Goal: Check status: Check status

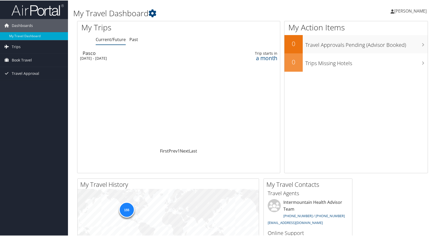
click at [101, 59] on div "Tue 4 Nov 2025 - Fri 7 Nov 2025" at bounding box center [141, 57] width 123 height 5
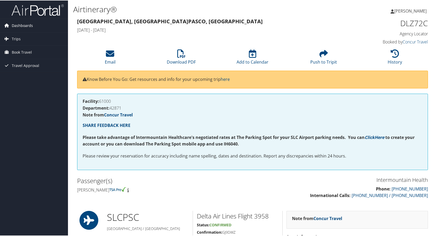
click at [19, 27] on span "Dashboards" at bounding box center [22, 25] width 21 height 13
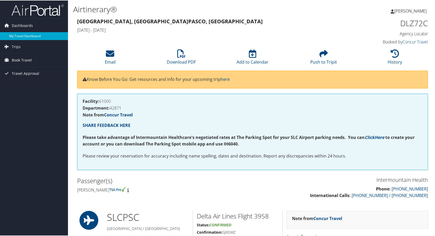
click at [21, 34] on link "My Travel Dashboard" at bounding box center [34, 36] width 68 height 8
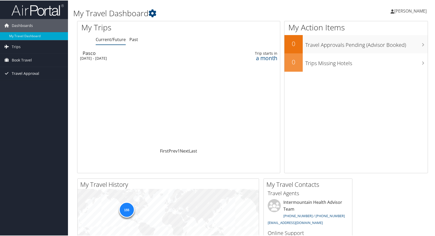
click at [31, 74] on span "Travel Approval" at bounding box center [25, 72] width 27 height 13
click at [30, 81] on link "Pending Trip Approvals" at bounding box center [34, 84] width 68 height 8
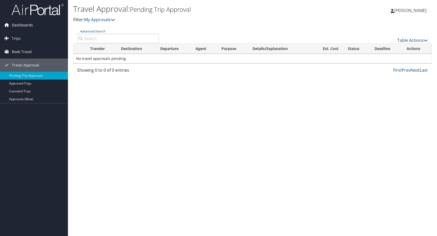
click at [15, 25] on span "Dashboards" at bounding box center [22, 25] width 21 height 13
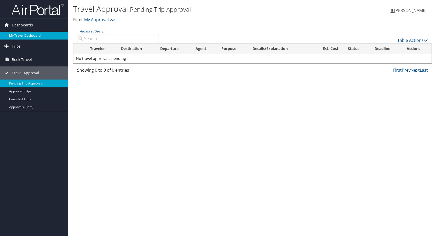
click at [22, 32] on link "My Travel Dashboard" at bounding box center [34, 36] width 68 height 8
